Goal: Information Seeking & Learning: Stay updated

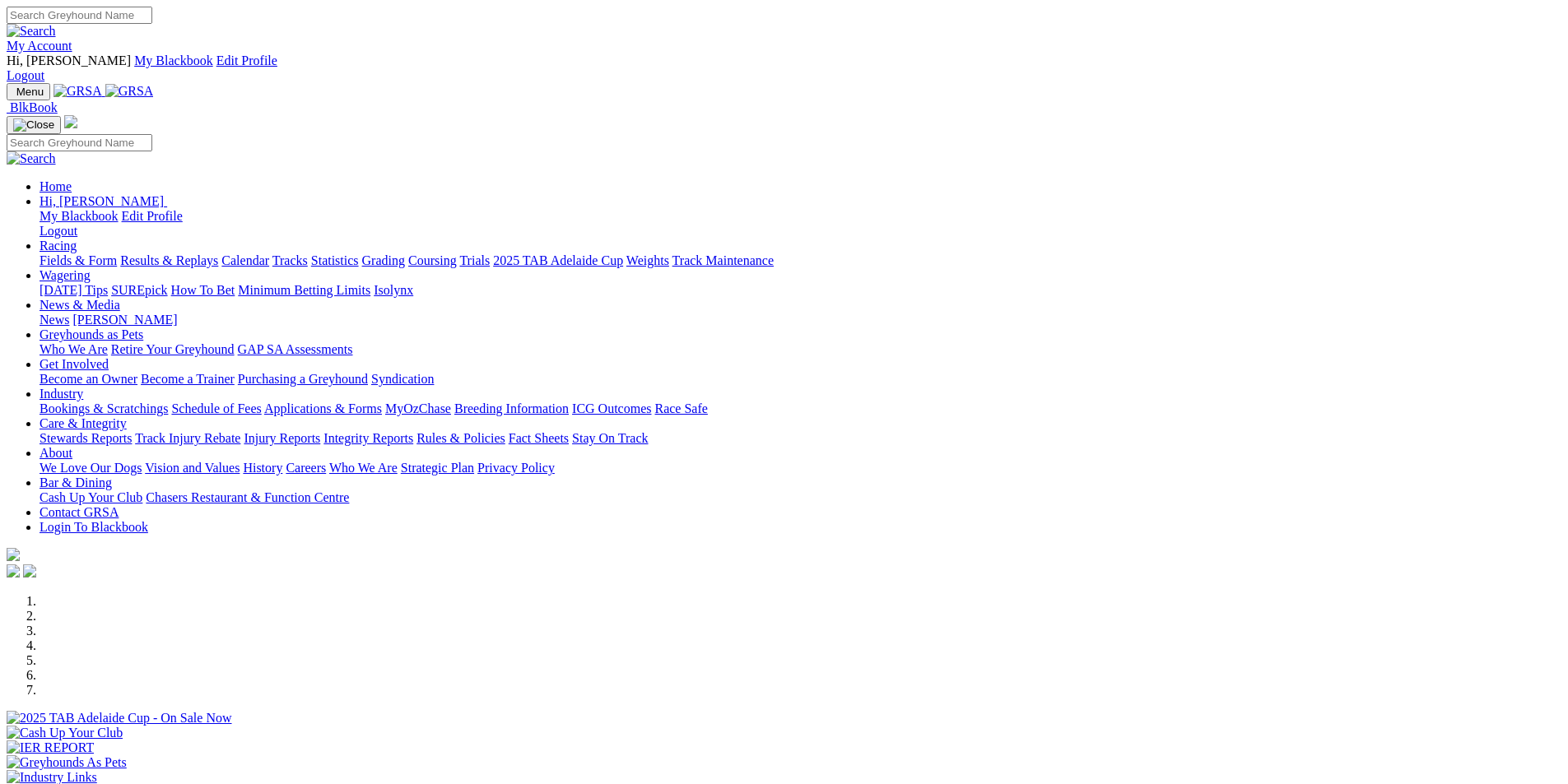
click at [76, 238] on link "Racing" at bounding box center [58, 245] width 37 height 14
click at [218, 253] on link "Results & Replays" at bounding box center [169, 260] width 98 height 14
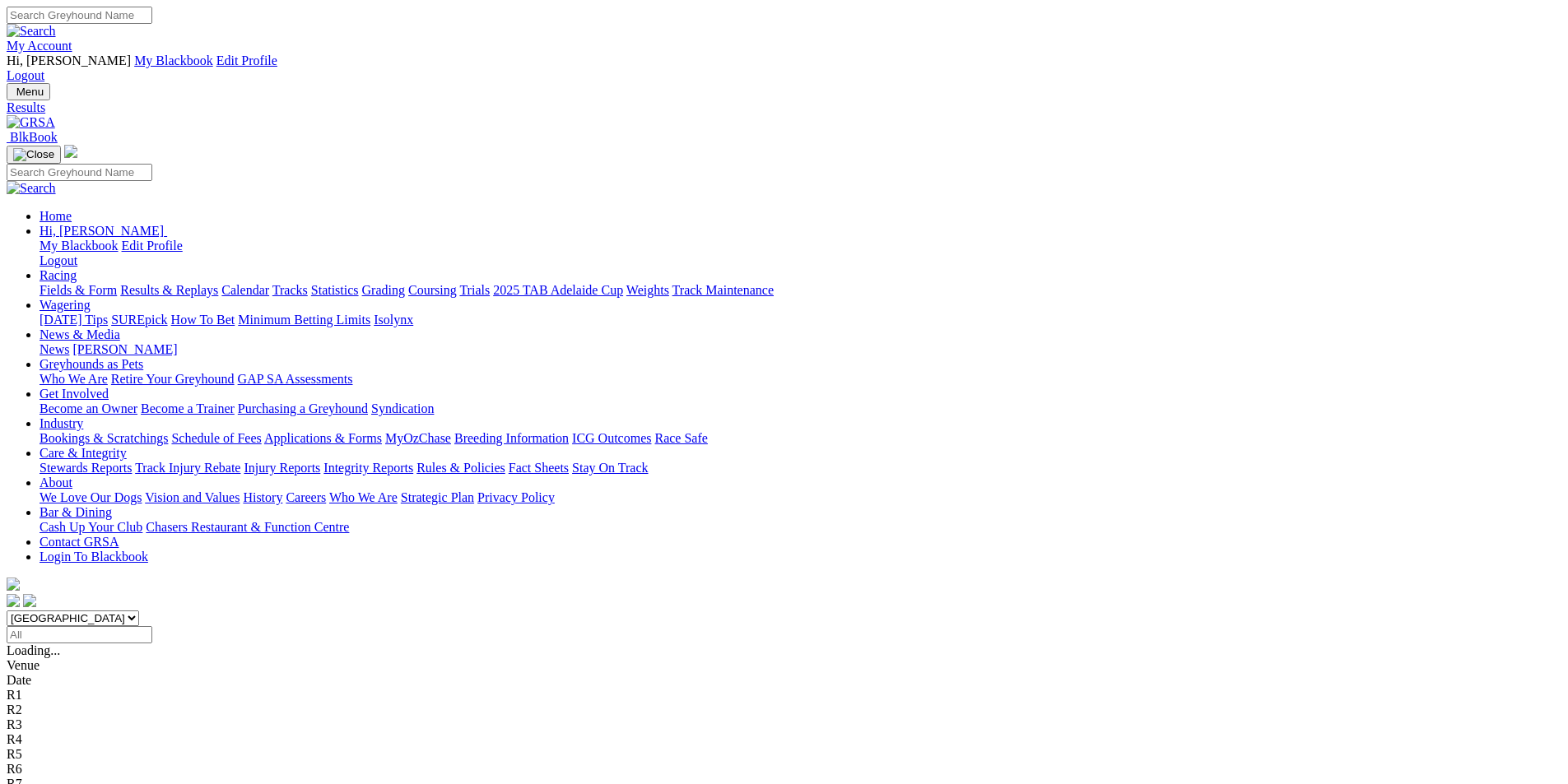
click at [61, 688] on span "2 5 7 1" at bounding box center [44, 695] width 36 height 14
